Goal: Task Accomplishment & Management: Complete application form

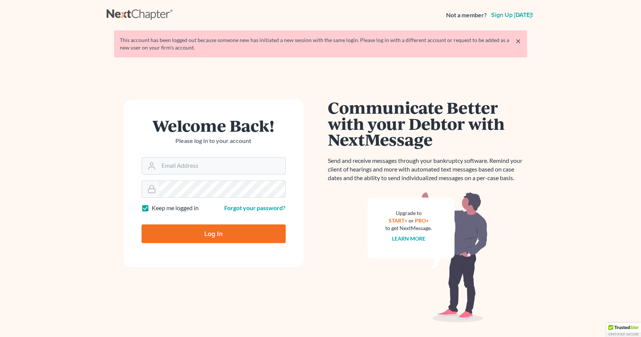
type input "[PERSON_NAME][EMAIL_ADDRESS][PERSON_NAME][DOMAIN_NAME]"
click at [206, 237] on input "Log In" at bounding box center [214, 234] width 144 height 19
type input "Thinking..."
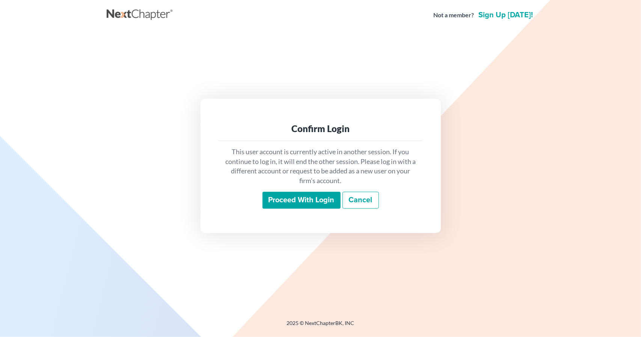
click at [305, 195] on input "Proceed with login" at bounding box center [302, 200] width 78 height 17
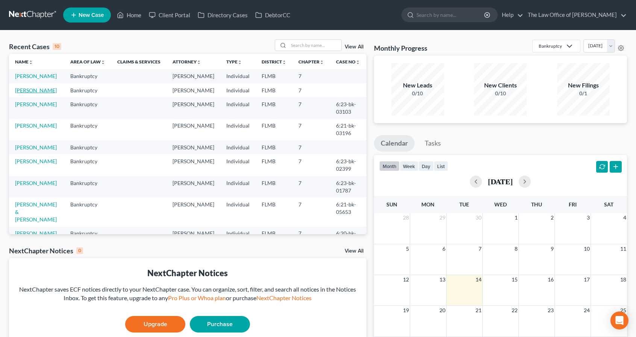
click at [30, 94] on link "Masone, Raymond" at bounding box center [36, 90] width 42 height 6
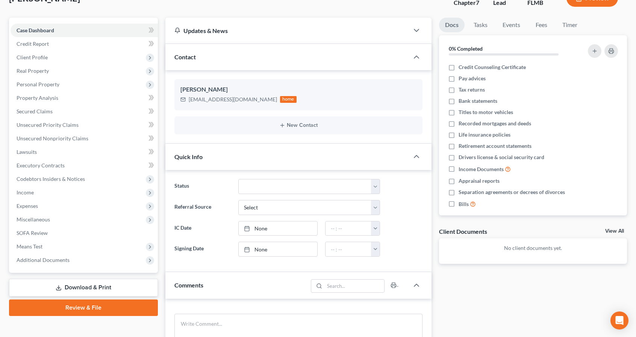
scroll to position [55, 0]
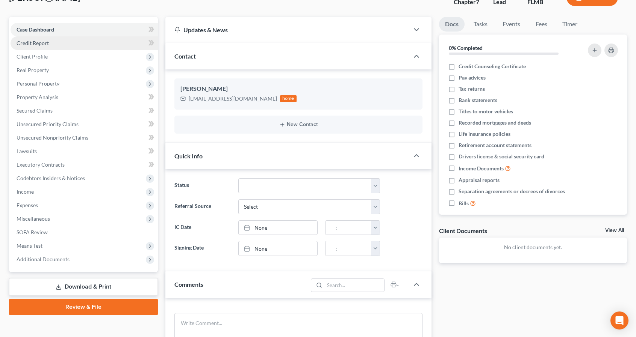
click at [64, 39] on link "Credit Report" at bounding box center [84, 43] width 147 height 14
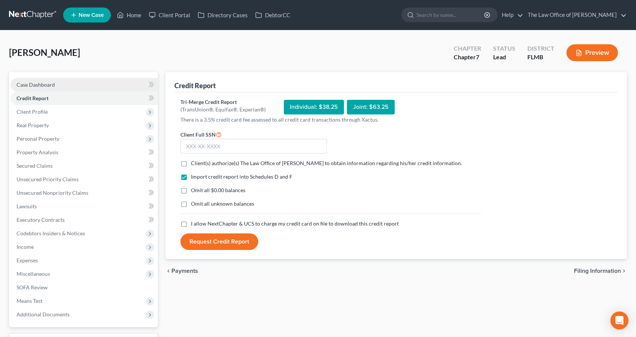
click at [65, 83] on link "Case Dashboard" at bounding box center [84, 85] width 147 height 14
select select "10"
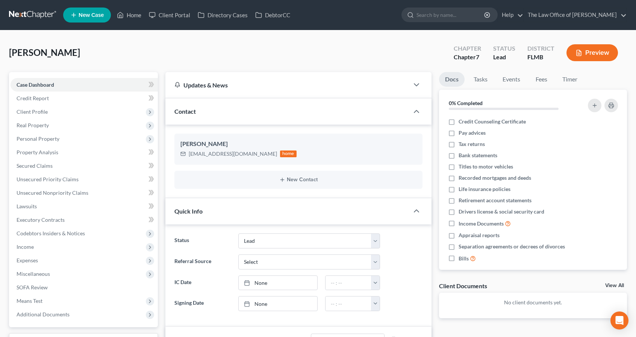
click at [209, 115] on div "Contact" at bounding box center [286, 111] width 243 height 26
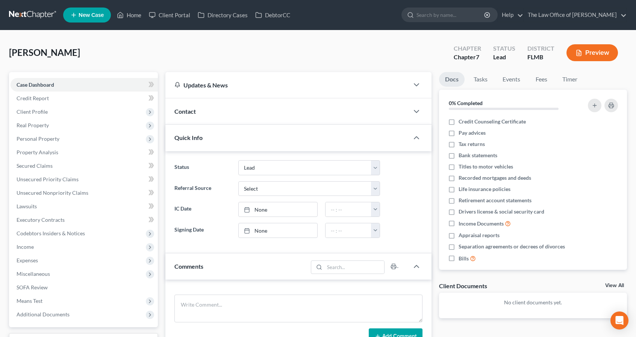
click at [209, 115] on div "Contact" at bounding box center [286, 111] width 243 height 26
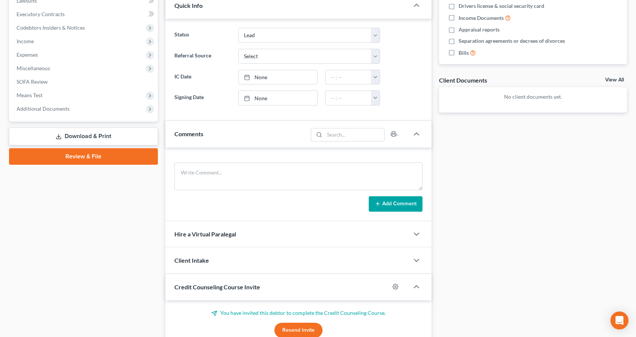
scroll to position [268, 0]
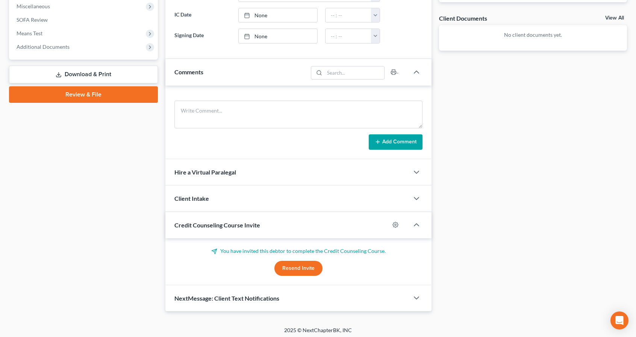
click at [306, 269] on button "Resend Invite" at bounding box center [298, 268] width 48 height 15
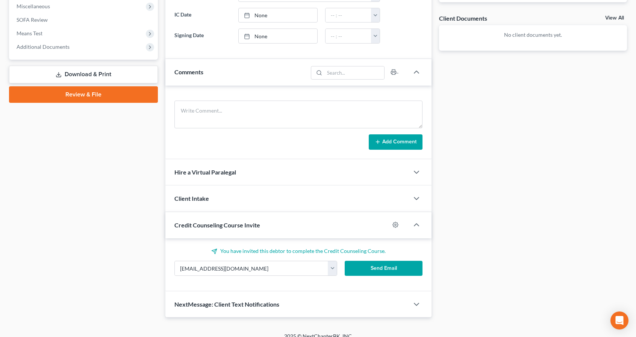
click at [382, 269] on button "Send Email" at bounding box center [384, 268] width 78 height 15
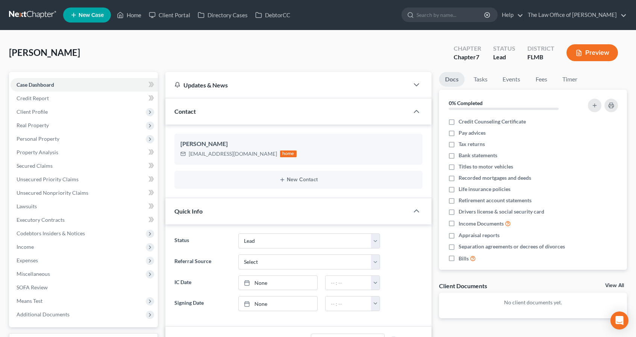
scroll to position [0, 0]
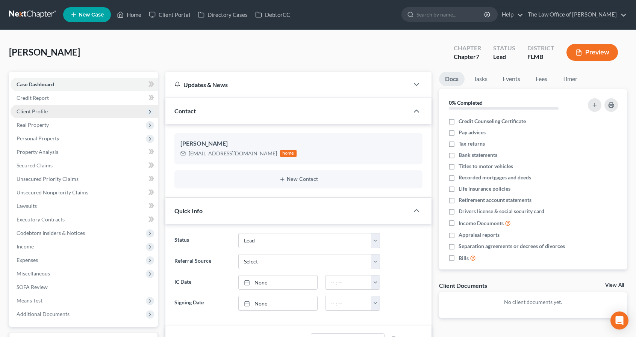
click at [81, 112] on span "Client Profile" at bounding box center [84, 112] width 147 height 14
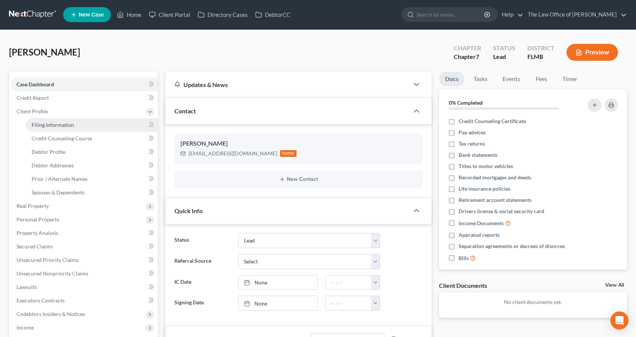
click at [60, 128] on link "Filing Information" at bounding box center [92, 125] width 132 height 14
select select "1"
select select "0"
select select "15"
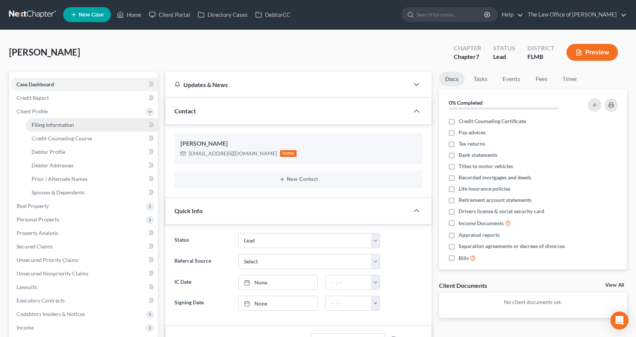
select select "9"
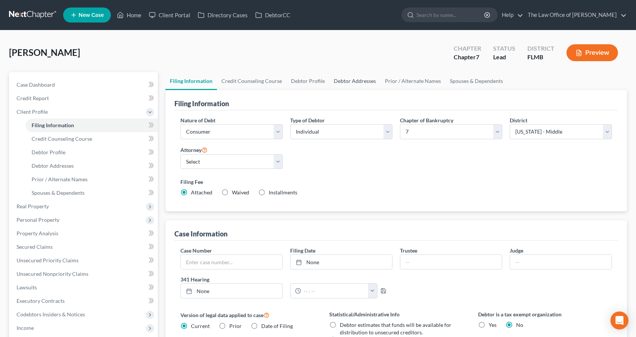
click at [340, 82] on link "Debtor Addresses" at bounding box center [354, 81] width 51 height 18
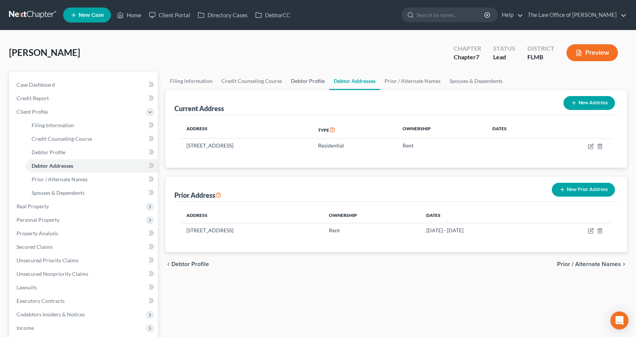
click at [302, 83] on link "Debtor Profile" at bounding box center [307, 81] width 43 height 18
select select "0"
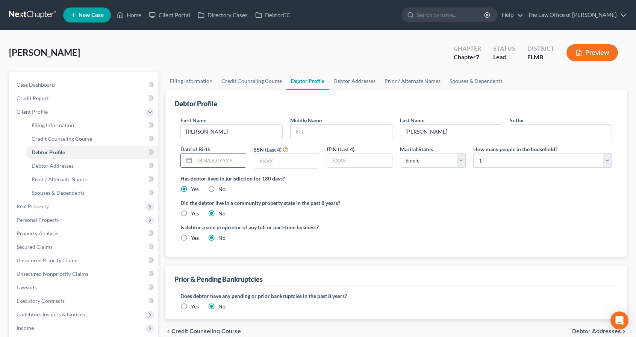
click at [234, 163] on input "text" at bounding box center [220, 161] width 51 height 14
click at [290, 158] on input "text" at bounding box center [286, 161] width 65 height 14
type input "3183"
click at [218, 160] on input "text" at bounding box center [220, 161] width 51 height 14
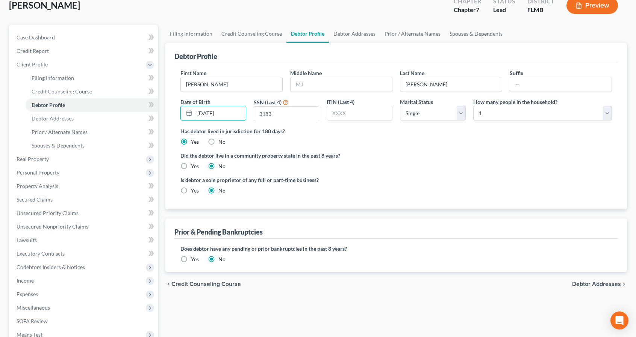
scroll to position [48, 0]
type input "01/07/1991"
click at [601, 284] on span "Debtor Addresses" at bounding box center [596, 284] width 49 height 6
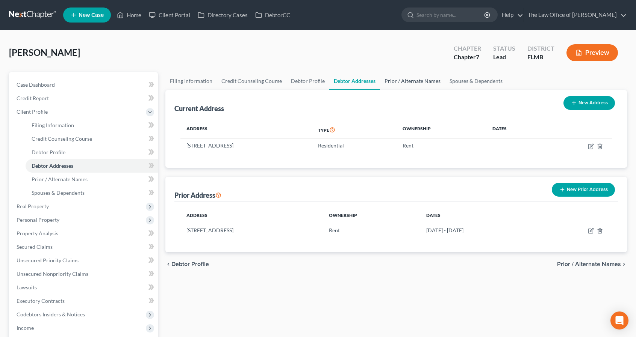
click at [398, 80] on link "Prior / Alternate Names" at bounding box center [412, 81] width 65 height 18
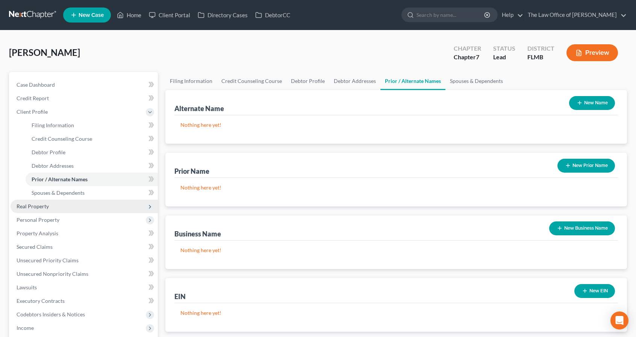
click at [26, 206] on span "Real Property" at bounding box center [33, 206] width 32 height 6
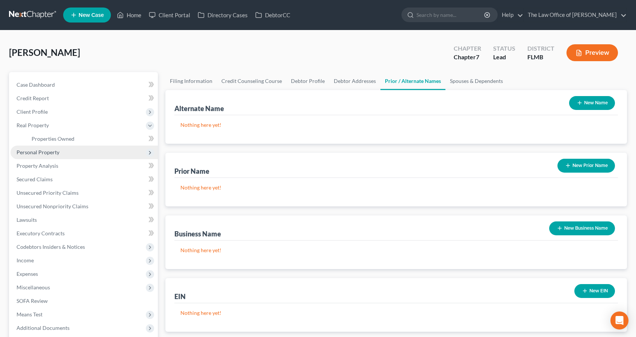
click at [48, 148] on span "Personal Property" at bounding box center [84, 153] width 147 height 14
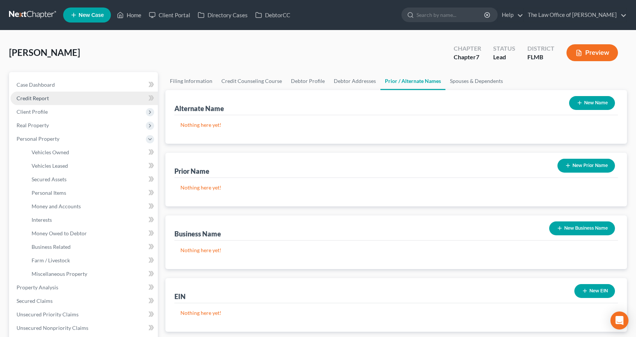
click at [36, 98] on span "Credit Report" at bounding box center [33, 98] width 32 height 6
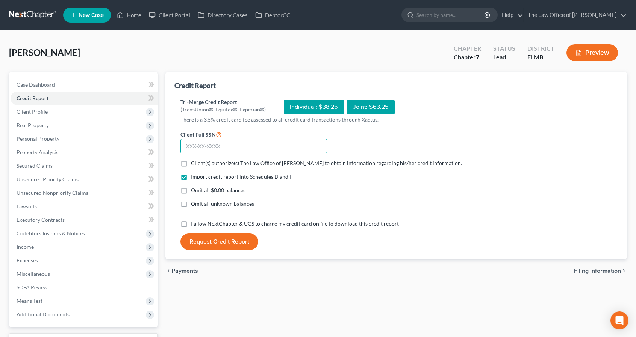
click at [215, 147] on input "text" at bounding box center [253, 146] width 147 height 15
type input "592-08-3183"
click at [206, 165] on span "Client(s) authorize(s) The Law Office of John R. Nelson, P.A. to obtain informa…" at bounding box center [326, 163] width 271 height 6
click at [199, 165] on input "Client(s) authorize(s) The Law Office of John R. Nelson, P.A. to obtain informa…" at bounding box center [196, 162] width 5 height 5
checkbox input "true"
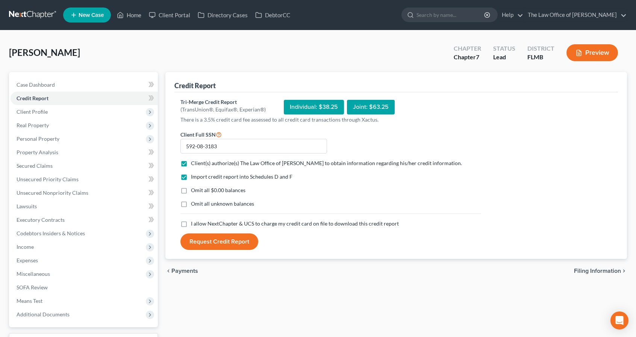
click at [193, 223] on span "I allow NextChapter & UCS to charge my credit card on file to download this cre…" at bounding box center [295, 224] width 208 height 6
click at [194, 223] on input "I allow NextChapter & UCS to charge my credit card on file to download this cre…" at bounding box center [196, 222] width 5 height 5
checkbox input "true"
click at [211, 243] on button "Request Credit Report" at bounding box center [219, 242] width 78 height 17
